Goal: Information Seeking & Learning: Learn about a topic

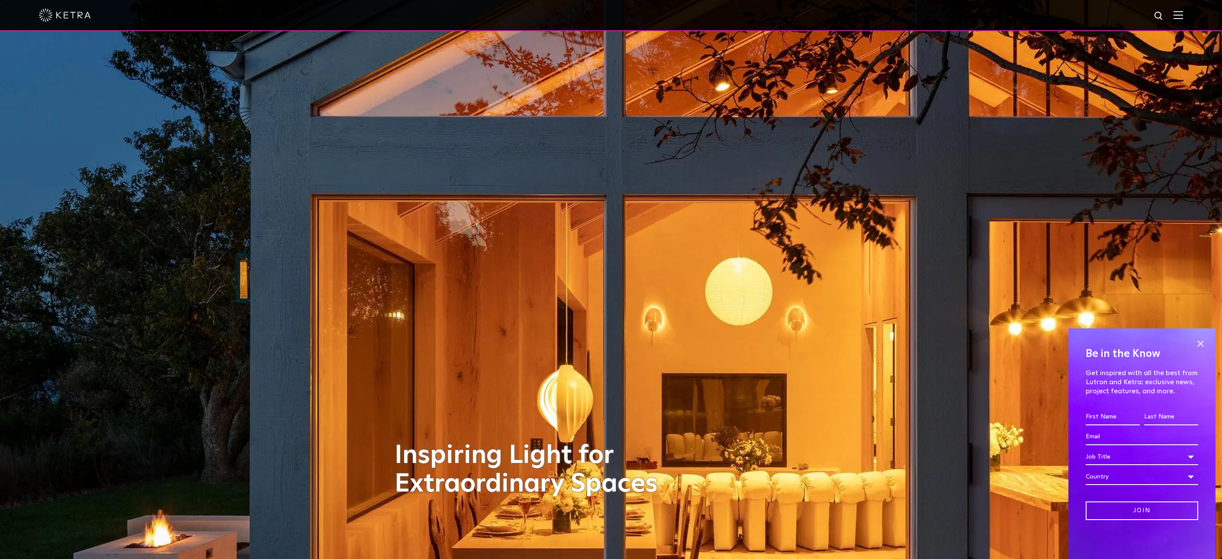
click at [1178, 15] on img at bounding box center [1179, 15] width 10 height 8
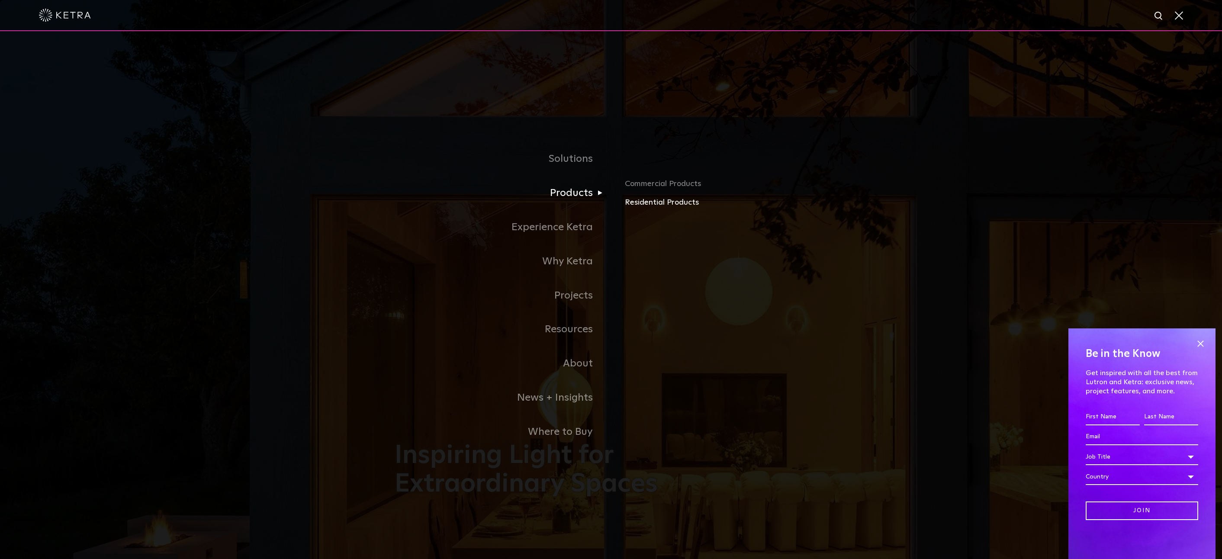
click at [654, 202] on link "Residential Products" at bounding box center [726, 203] width 203 height 13
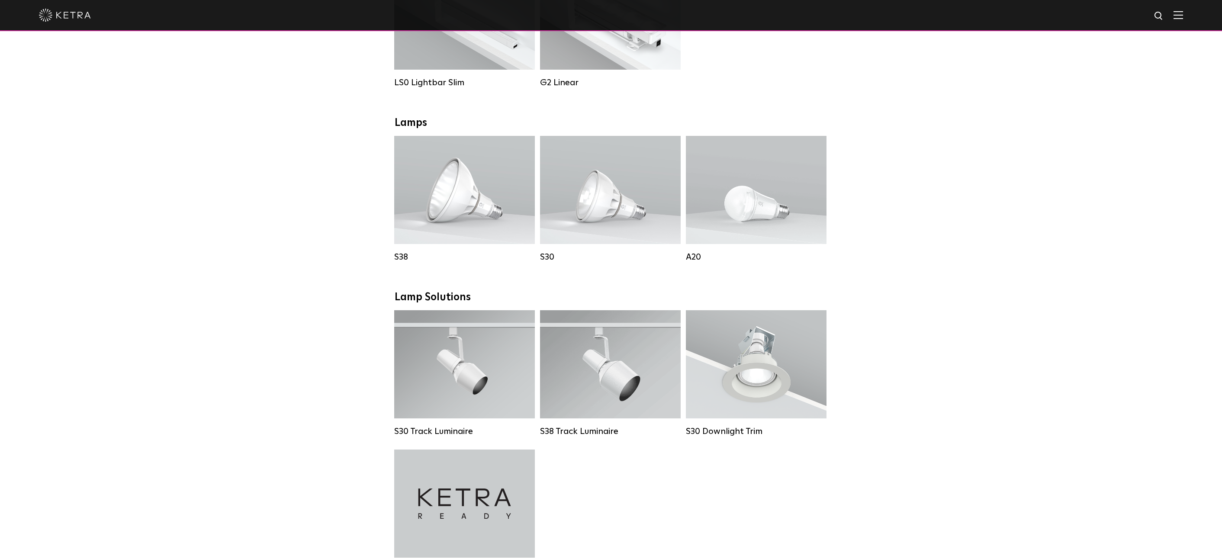
scroll to position [409, 0]
